Goal: Information Seeking & Learning: Learn about a topic

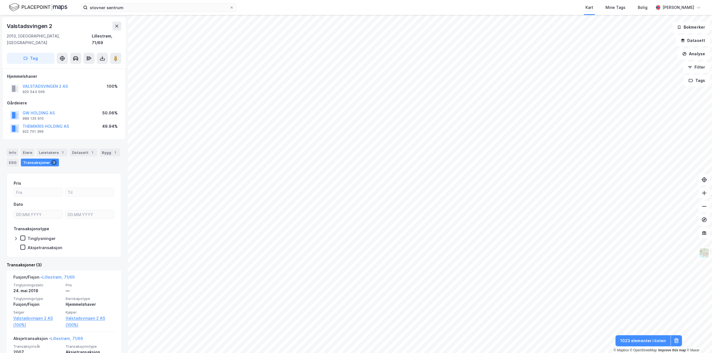
click at [500, 0] on html "stovner sentrum Kart Mine Tags Bolig [PERSON_NAME] © Mapbox © OpenStreetMap Imp…" at bounding box center [356, 176] width 712 height 353
